Goal: Task Accomplishment & Management: Use online tool/utility

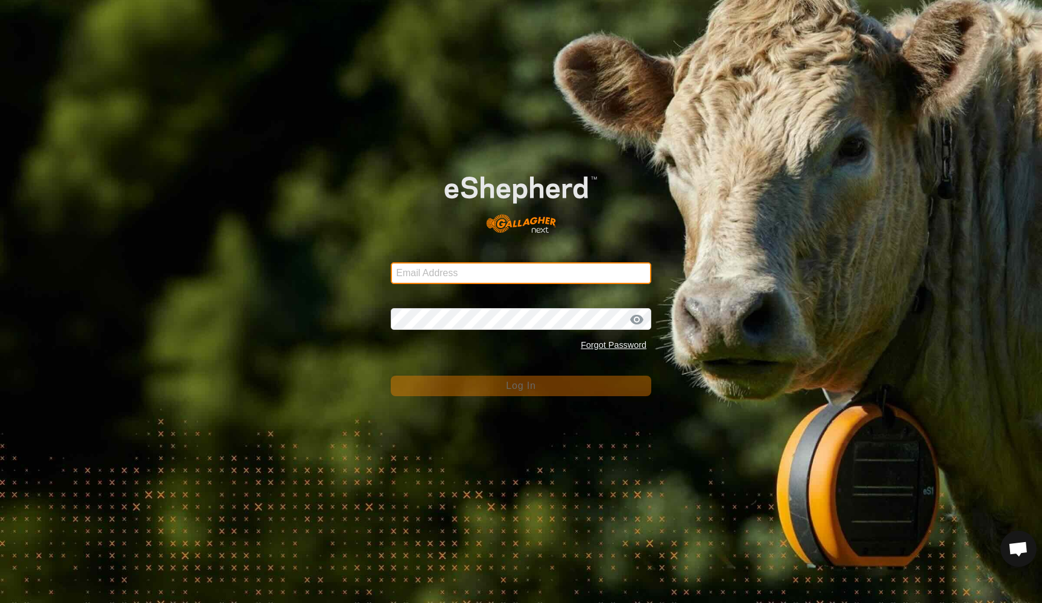
type input "[EMAIL_ADDRESS][DOMAIN_NAME]"
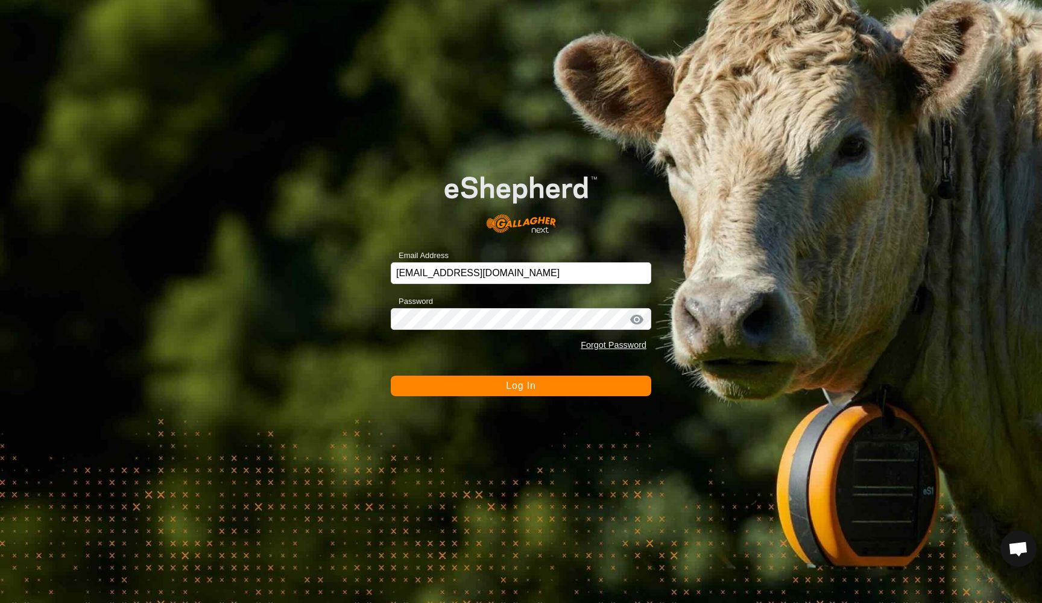
click at [511, 385] on span "Log In" at bounding box center [521, 386] width 30 height 10
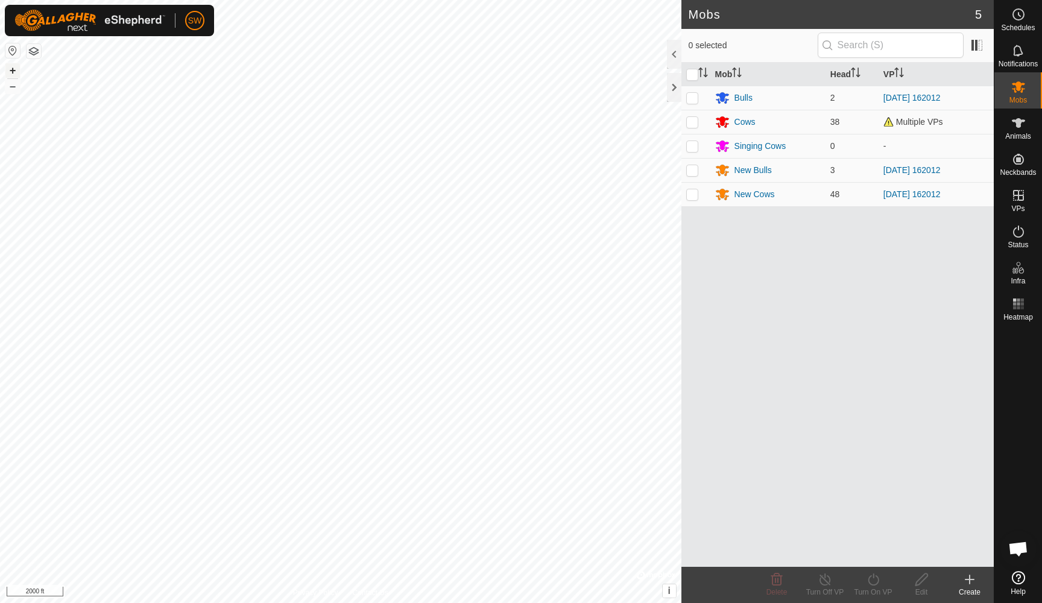
click at [11, 71] on button "+" at bounding box center [12, 70] width 14 height 14
click at [14, 88] on button "–" at bounding box center [12, 86] width 14 height 14
click at [692, 174] on p-checkbox at bounding box center [692, 170] width 12 height 10
checkbox input "true"
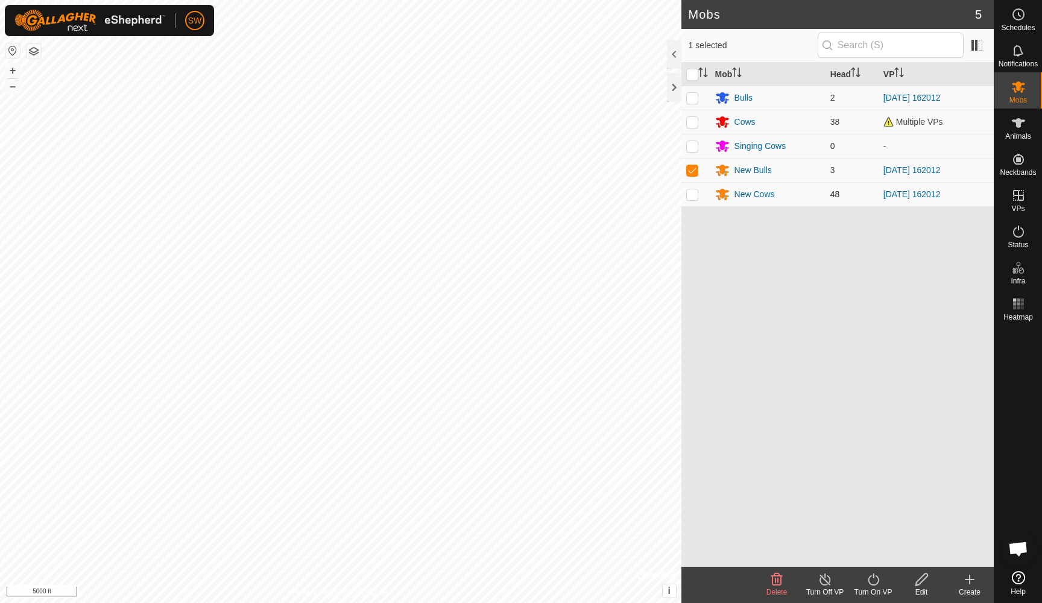
click at [693, 195] on p-checkbox at bounding box center [692, 194] width 12 height 10
checkbox input "true"
click at [873, 586] on icon at bounding box center [873, 579] width 15 height 14
click at [890, 549] on link "Now" at bounding box center [909, 553] width 119 height 24
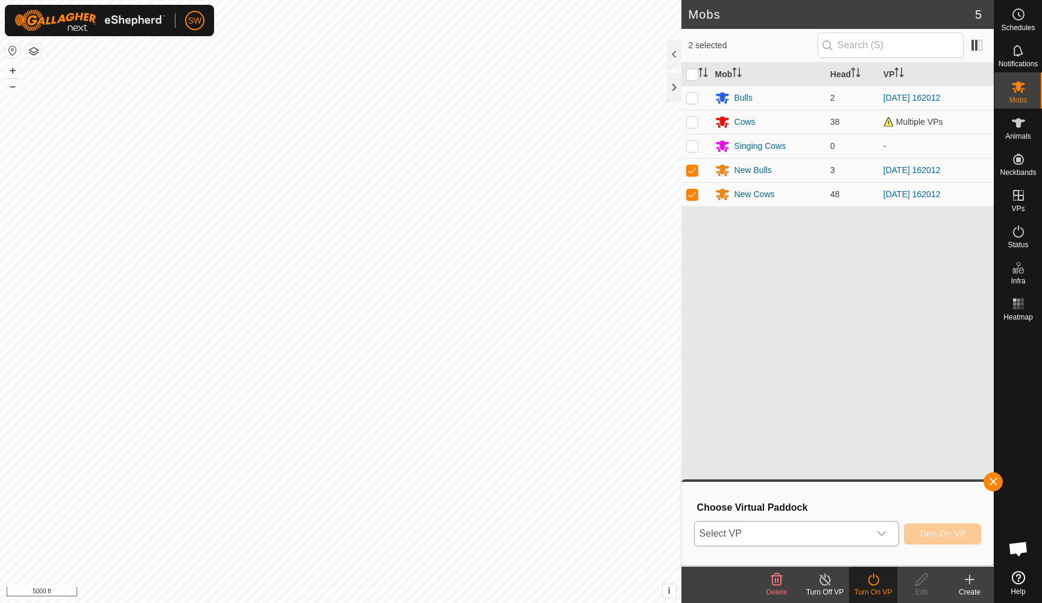
click at [891, 534] on div "dropdown trigger" at bounding box center [882, 534] width 24 height 24
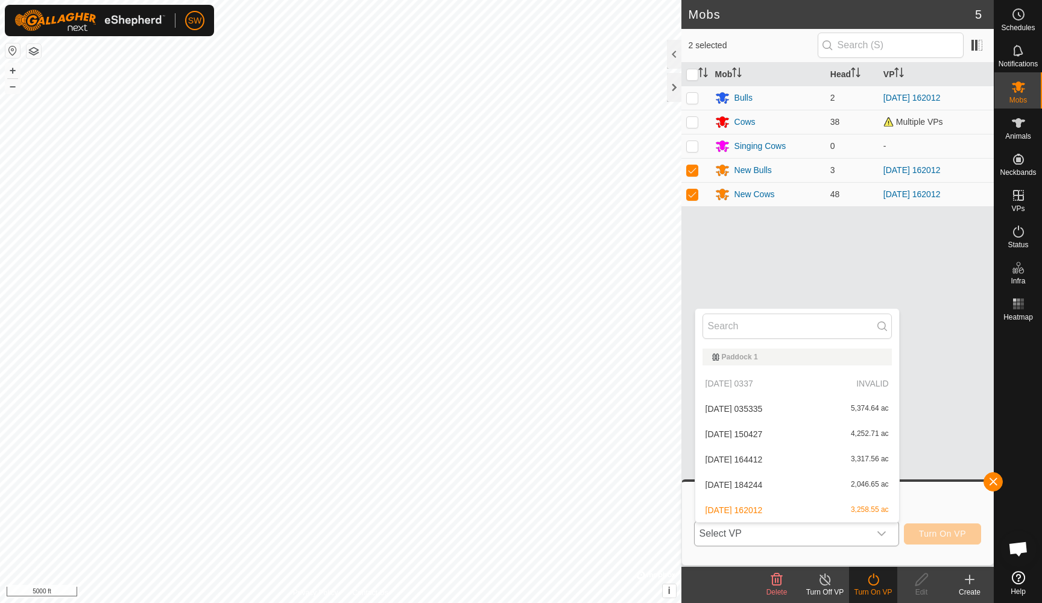
click at [864, 505] on li "[DATE] 162012 3,258.55 ac" at bounding box center [797, 510] width 204 height 24
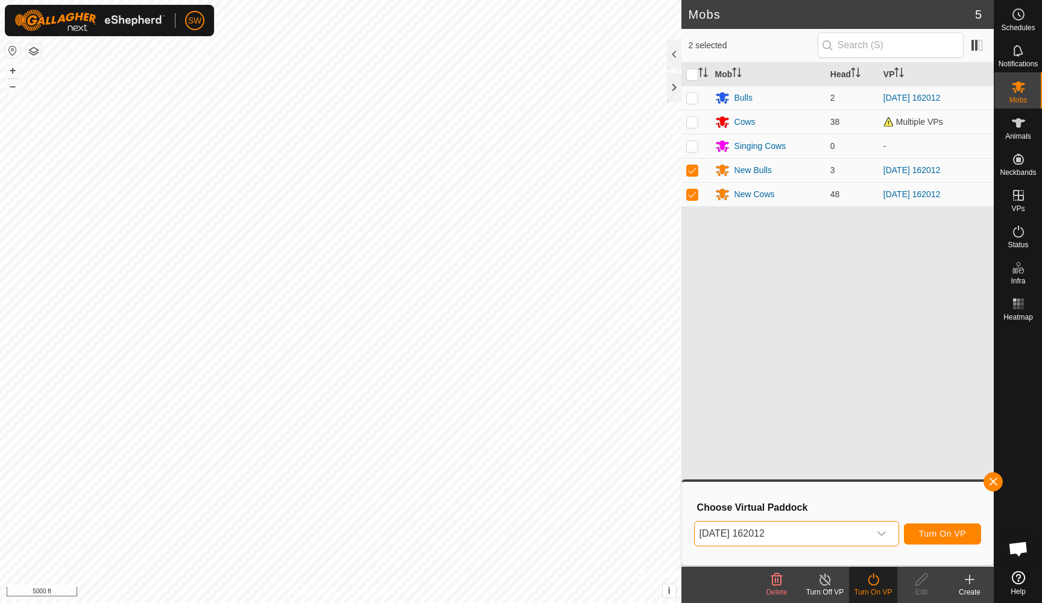
click at [936, 533] on span "Turn On VP" at bounding box center [942, 534] width 47 height 10
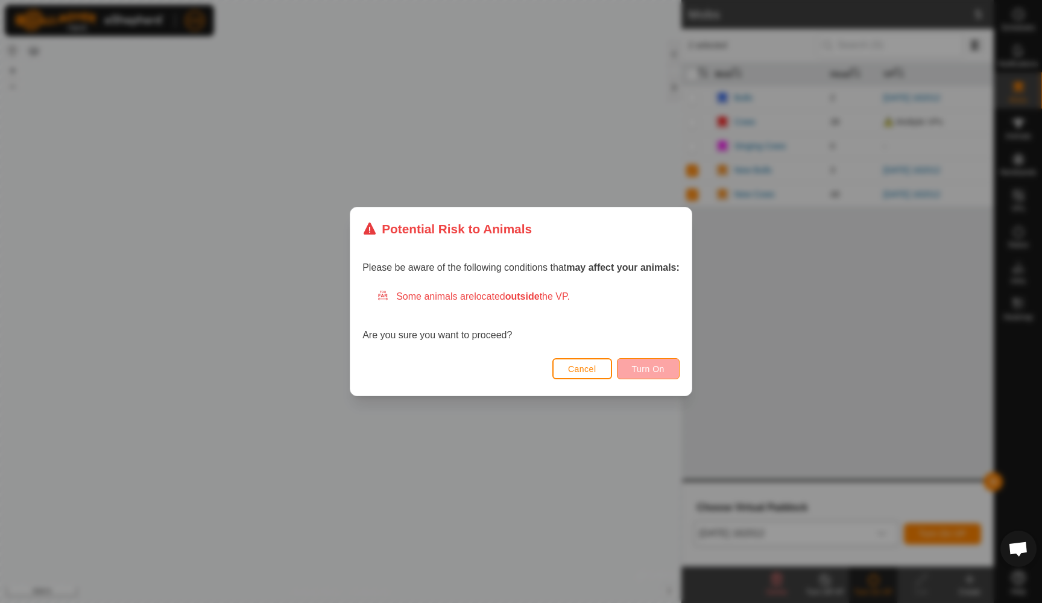
click at [648, 367] on span "Turn On" at bounding box center [648, 369] width 33 height 10
